Goal: Register for event/course

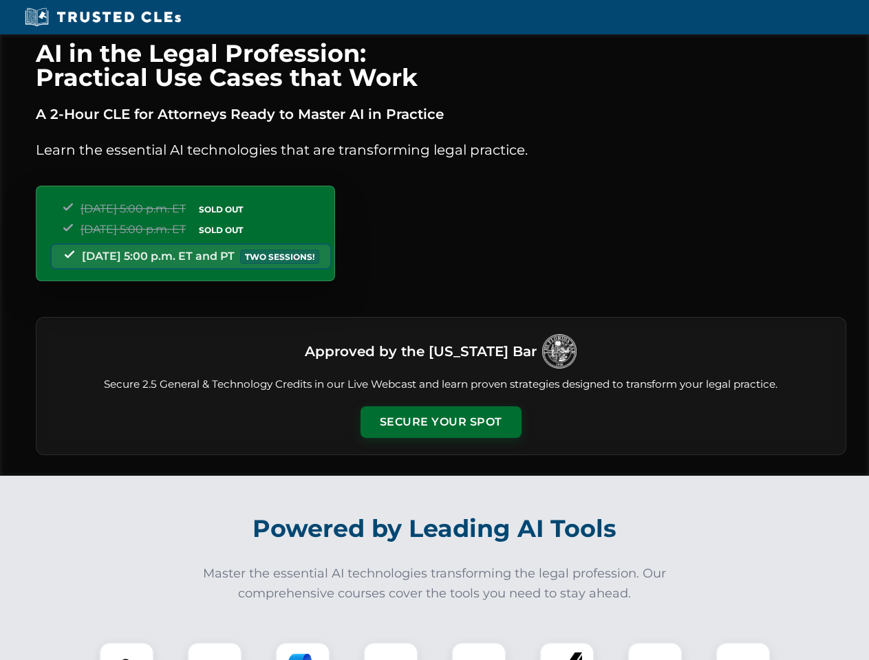
click at [440, 422] on button "Secure Your Spot" at bounding box center [441, 423] width 161 height 32
click at [127, 652] on img at bounding box center [127, 670] width 40 height 40
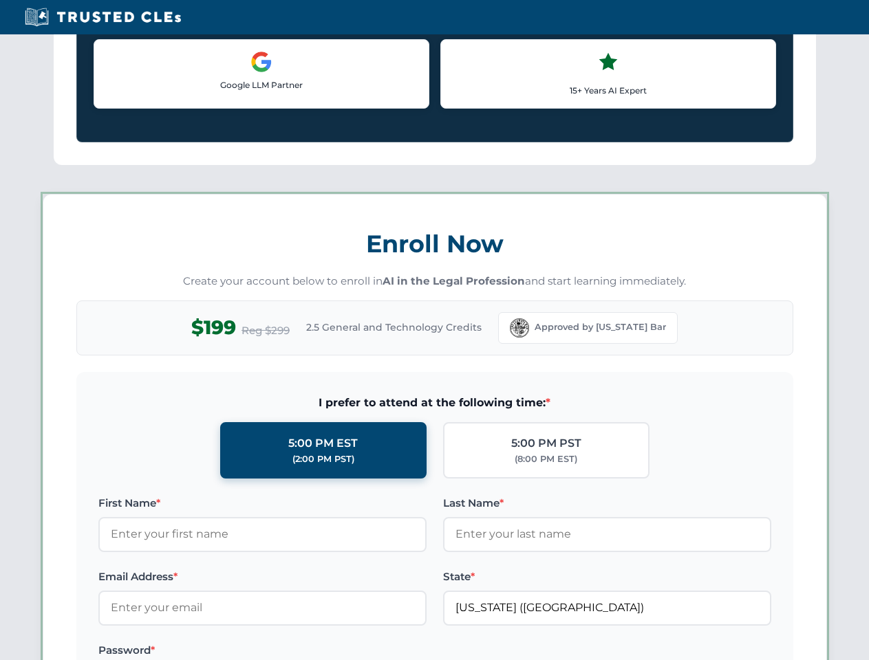
click at [303, 652] on label "Password *" at bounding box center [262, 651] width 328 height 17
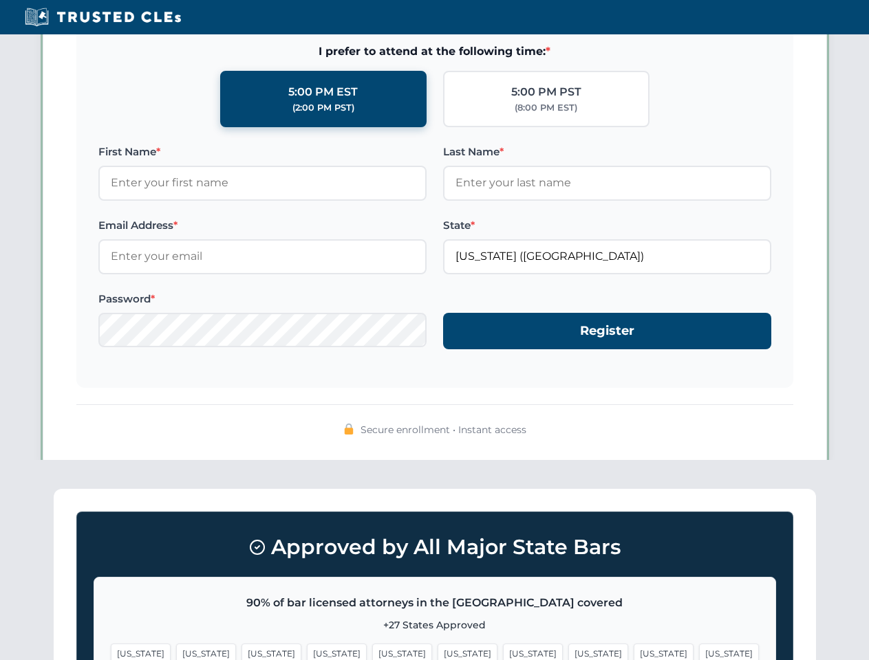
click at [634, 652] on span "[US_STATE]" at bounding box center [664, 654] width 60 height 20
